Goal: Information Seeking & Learning: Learn about a topic

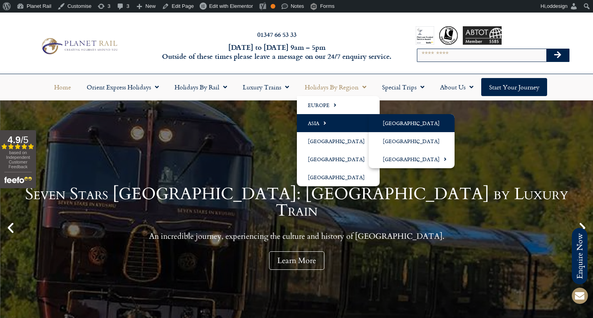
click at [396, 126] on link "[GEOGRAPHIC_DATA]" at bounding box center [412, 123] width 86 height 18
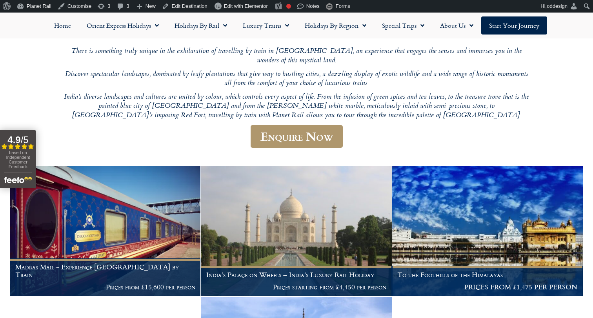
scroll to position [112, 0]
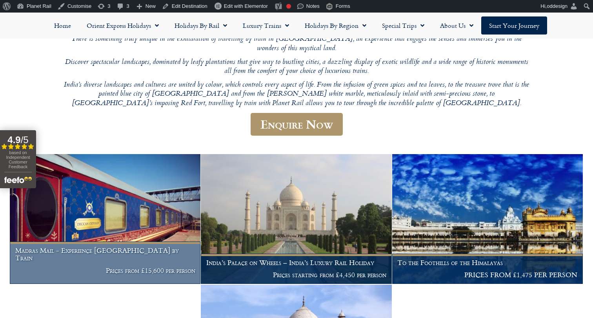
click at [162, 203] on img at bounding box center [105, 219] width 191 height 130
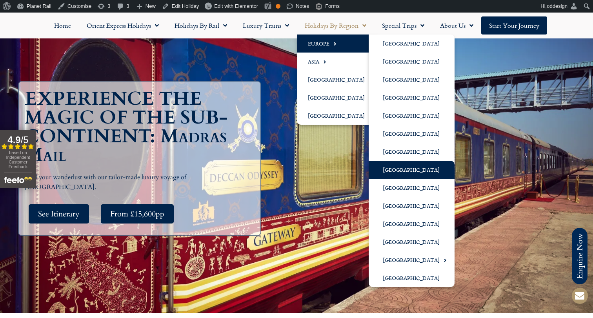
scroll to position [94, 0]
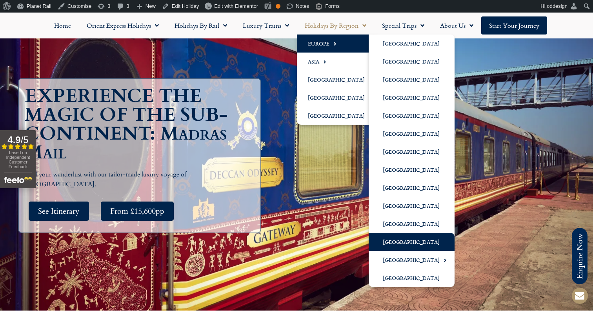
click at [405, 235] on link "[GEOGRAPHIC_DATA]" at bounding box center [412, 242] width 86 height 18
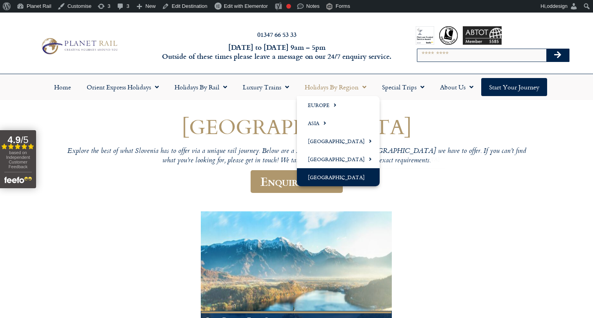
click at [344, 172] on link "[GEOGRAPHIC_DATA]" at bounding box center [338, 177] width 83 height 18
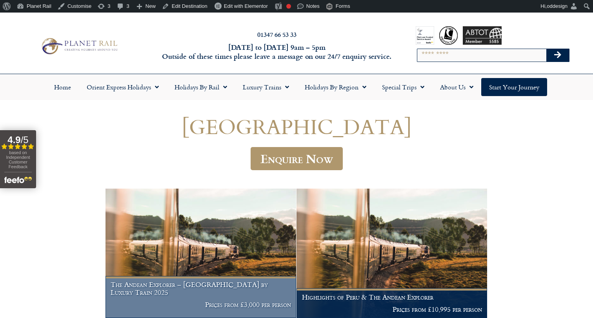
click at [219, 213] on img at bounding box center [201, 254] width 191 height 130
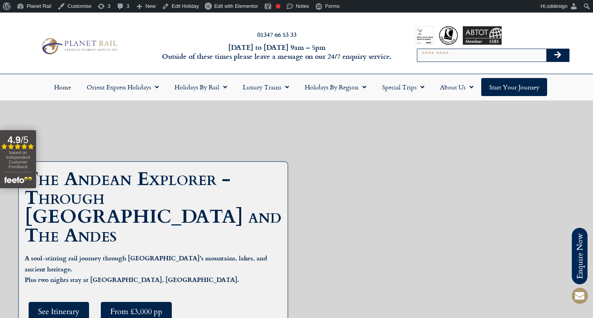
click at [143, 39] on div at bounding box center [79, 46] width 158 height 24
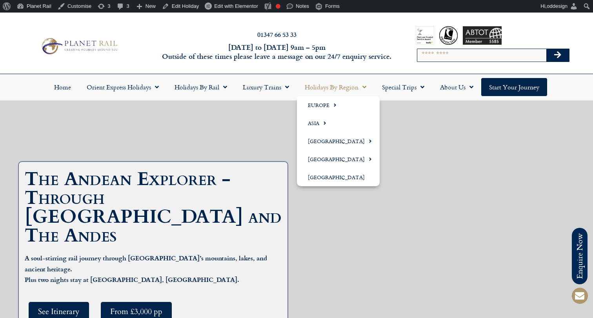
click at [354, 90] on link "Holidays by Region" at bounding box center [335, 87] width 77 height 18
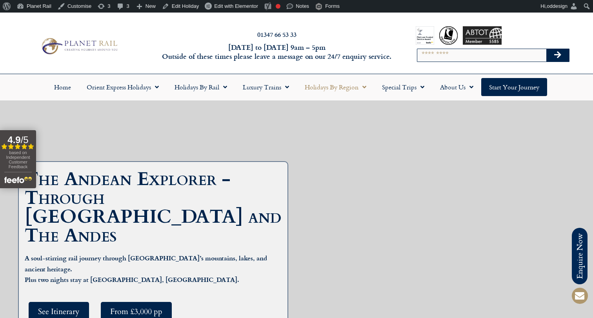
click at [350, 93] on link "Holidays by Region" at bounding box center [335, 87] width 77 height 18
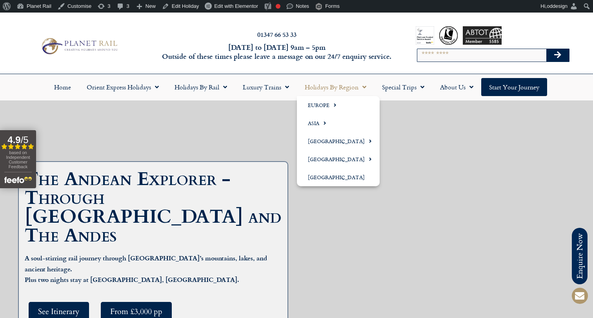
click at [345, 85] on link "Holidays by Region" at bounding box center [335, 87] width 77 height 18
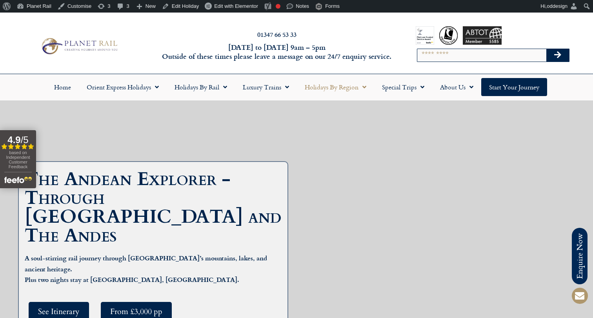
click at [352, 89] on link "Holidays by Region" at bounding box center [335, 87] width 77 height 18
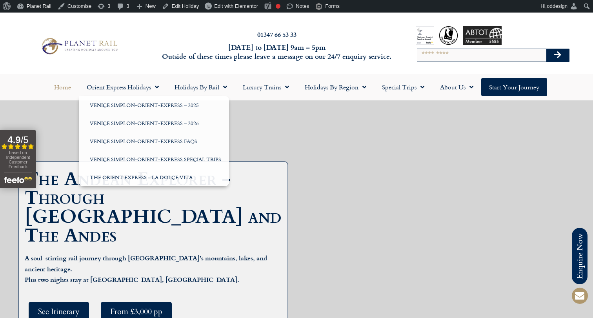
click at [59, 93] on link "Home" at bounding box center [62, 87] width 33 height 18
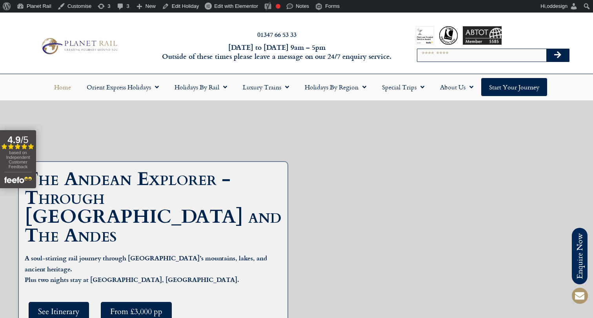
click at [61, 85] on link "Home" at bounding box center [62, 87] width 33 height 18
click at [63, 87] on link "Home" at bounding box center [62, 87] width 33 height 18
click at [67, 47] on img at bounding box center [78, 46] width 81 height 20
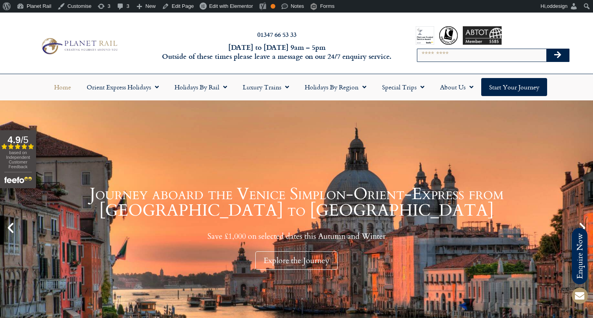
click at [578, 220] on link "Journey aboard the Venice Simplon-Orient-Express from Paris to Venice Save £1,0…" at bounding box center [296, 227] width 593 height 255
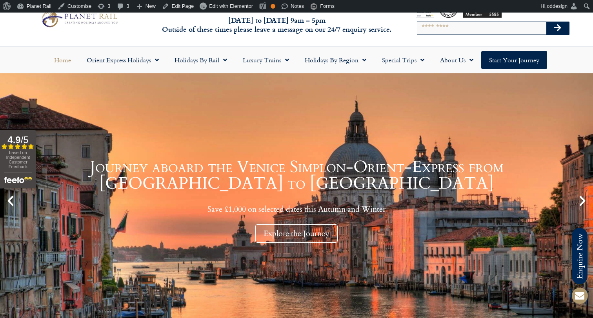
scroll to position [27, 0]
click at [582, 201] on icon "Next slide" at bounding box center [582, 201] width 13 height 13
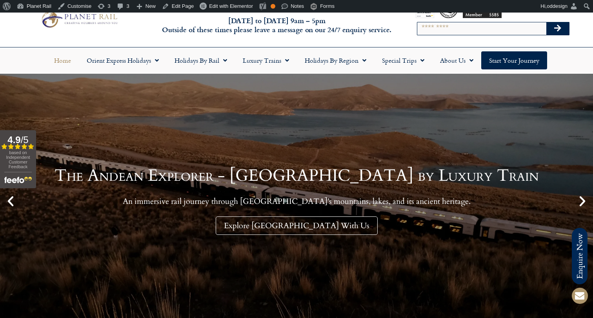
click at [582, 201] on icon "Next slide" at bounding box center [582, 201] width 13 height 13
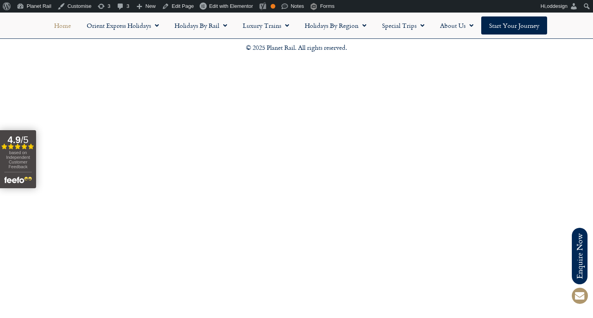
scroll to position [2193, 0]
